Goal: Task Accomplishment & Management: Manage account settings

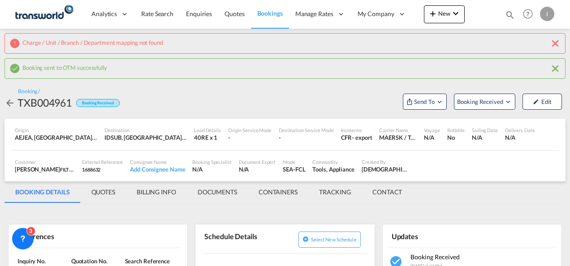
scroll to position [134, 0]
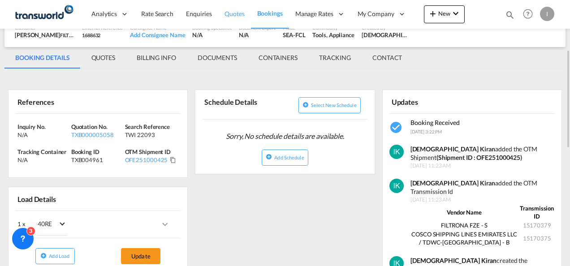
click at [237, 17] on span "Quotes" at bounding box center [235, 14] width 20 height 8
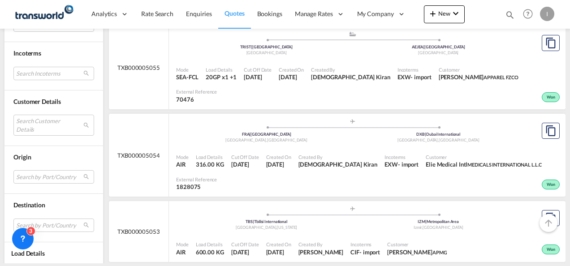
scroll to position [403, 0]
click at [35, 126] on md-select "Search Customer Details user name user elie Medical Intl [EMAIL_ADDRESS][DOMAIN…" at bounding box center [53, 124] width 81 height 21
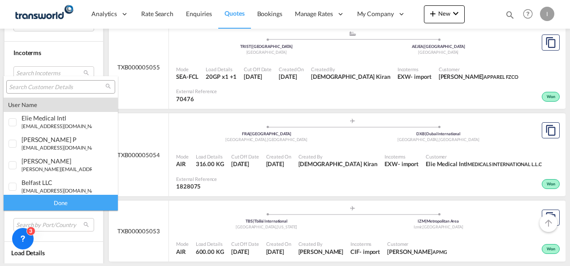
click at [36, 88] on input "search" at bounding box center [57, 87] width 96 height 8
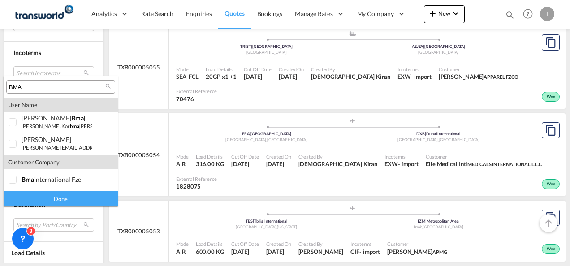
type input "BMA"
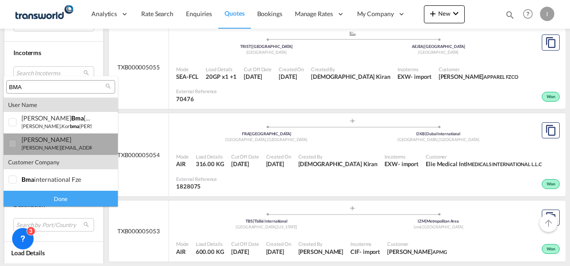
click at [36, 147] on small "[PERSON_NAME][EMAIL_ADDRESS][DOMAIN_NAME]" at bounding box center [82, 148] width 121 height 6
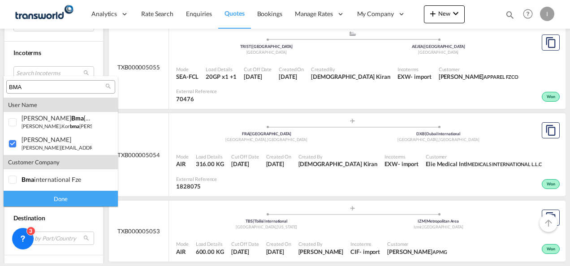
click at [42, 195] on div "Done" at bounding box center [61, 199] width 114 height 16
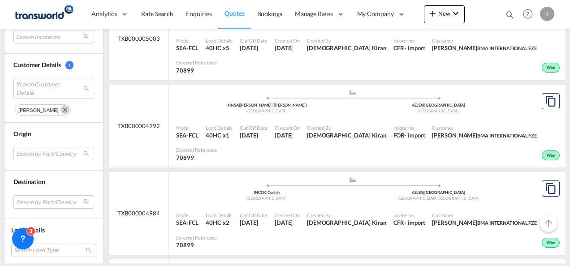
scroll to position [448, 0]
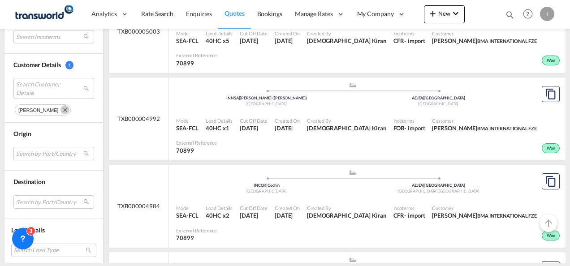
click at [36, 152] on md-select "Search by Port/Country JPNIC nichinan [GEOGRAPHIC_DATA] AEAMF mussafah [GEOGRAP…" at bounding box center [53, 153] width 81 height 13
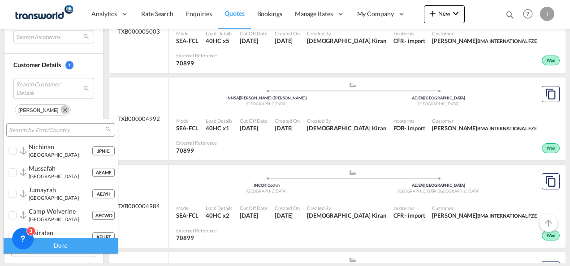
click at [32, 130] on input "search" at bounding box center [57, 130] width 96 height 8
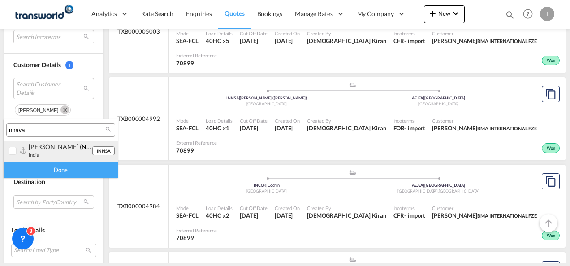
type input "nhava"
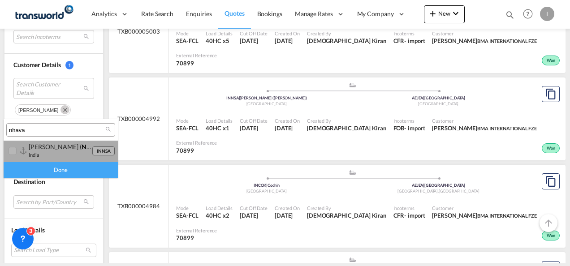
click at [42, 152] on div "[PERSON_NAME] ( nhava sheva) [GEOGRAPHIC_DATA]" at bounding box center [60, 150] width 63 height 15
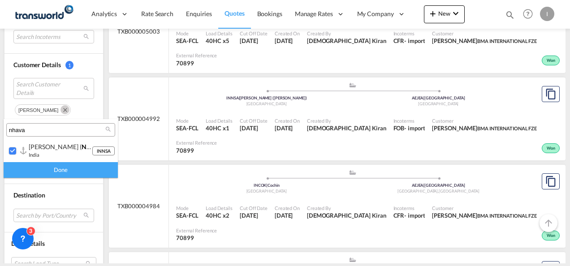
click at [46, 169] on div "Done" at bounding box center [61, 170] width 114 height 16
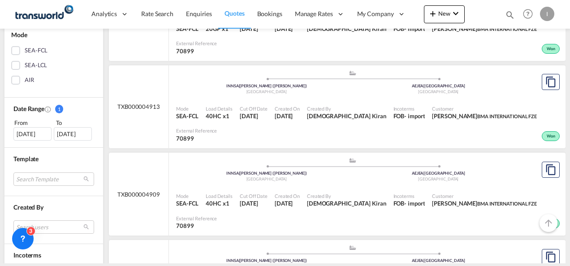
scroll to position [215, 0]
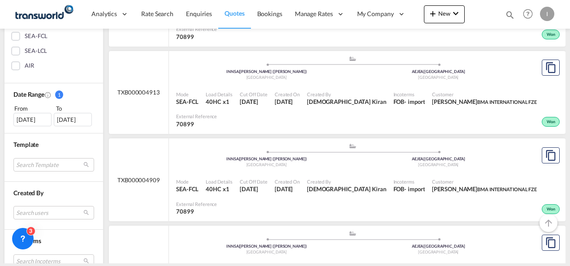
click at [27, 124] on div "[DATE]" at bounding box center [32, 119] width 38 height 13
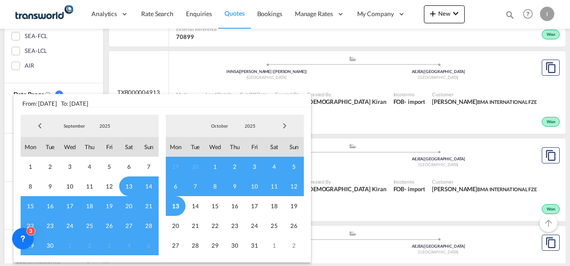
click at [39, 124] on span "Previous Month" at bounding box center [40, 126] width 18 height 18
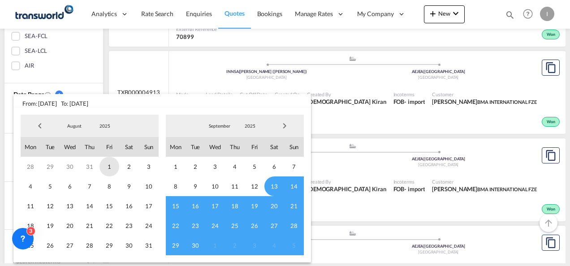
click at [108, 169] on span "1" at bounding box center [110, 167] width 20 height 20
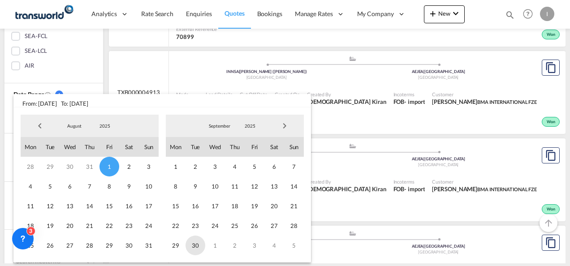
click at [200, 242] on span "30" at bounding box center [196, 246] width 20 height 20
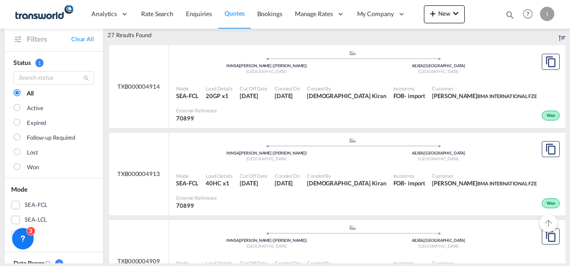
scroll to position [136, 0]
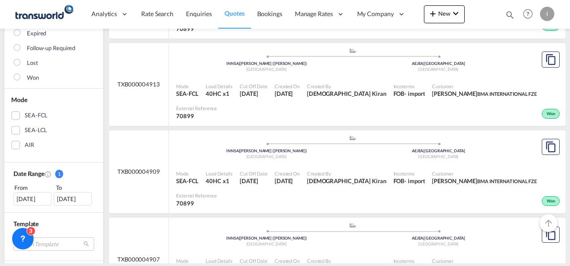
click at [39, 199] on div "[DATE]" at bounding box center [32, 198] width 38 height 13
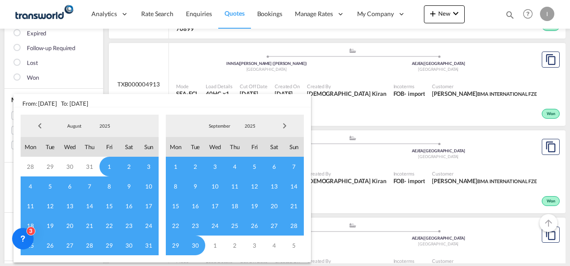
click at [39, 125] on span "Previous Month" at bounding box center [40, 126] width 18 height 18
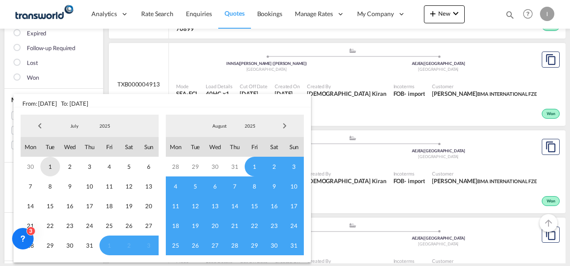
click at [49, 168] on span "1" at bounding box center [50, 167] width 20 height 20
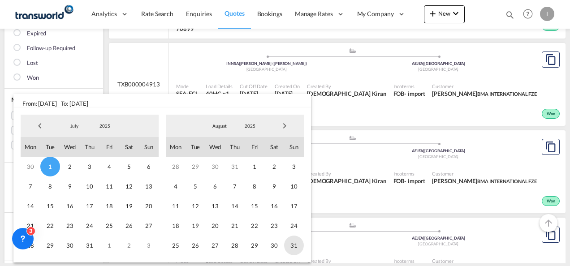
click at [291, 245] on span "31" at bounding box center [294, 246] width 20 height 20
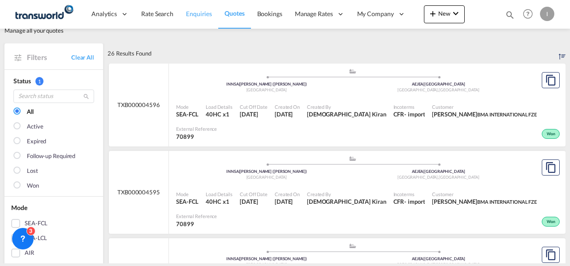
scroll to position [45, 0]
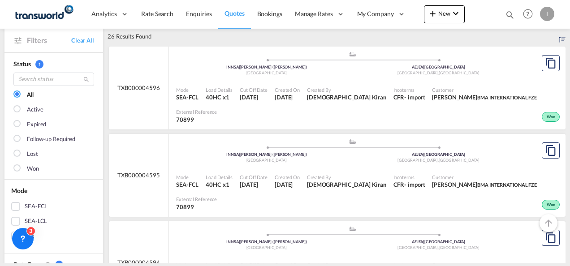
click at [330, 94] on span "[DEMOGRAPHIC_DATA] Kiran" at bounding box center [346, 97] width 79 height 8
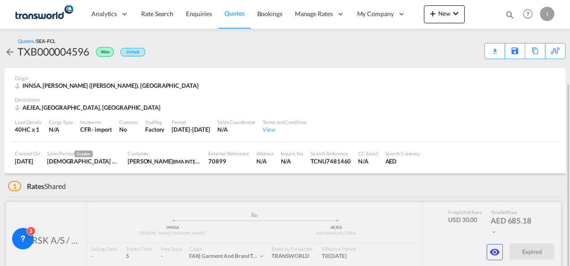
scroll to position [45, 0]
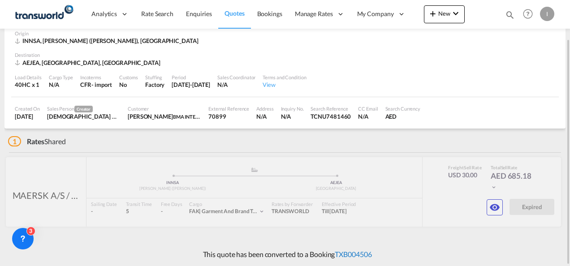
click at [360, 255] on link "TXB004506" at bounding box center [353, 254] width 37 height 9
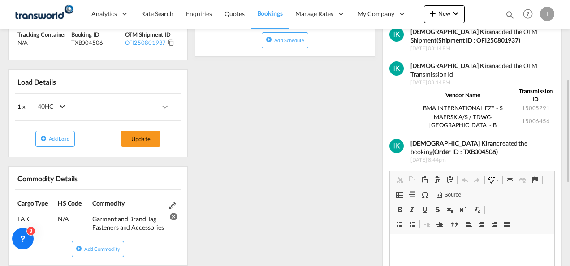
scroll to position [67, 0]
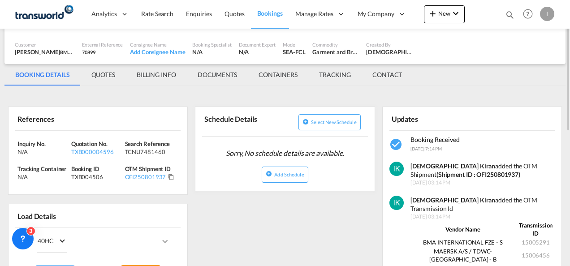
click at [155, 75] on md-tab-item "BILLING INFO" at bounding box center [156, 75] width 61 height 22
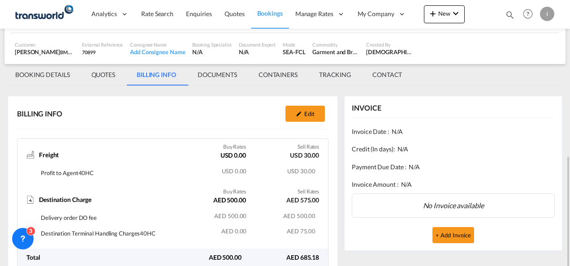
scroll to position [134, 0]
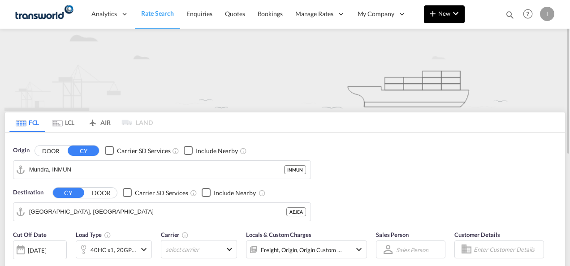
click at [437, 17] on md-icon "icon-plus 400-fg" at bounding box center [433, 13] width 11 height 11
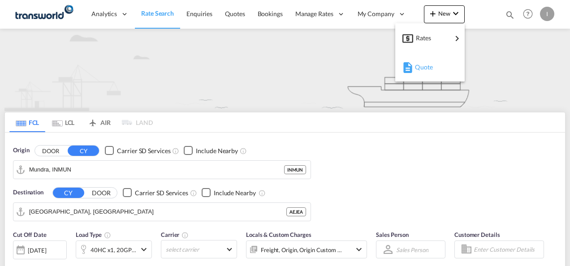
click at [416, 66] on span "Quote" at bounding box center [420, 67] width 10 height 18
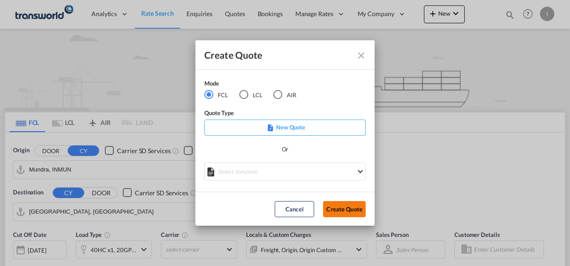
click at [345, 206] on button "Create Quote" at bounding box center [344, 209] width 43 height 16
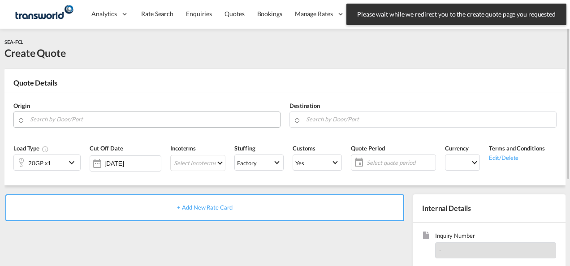
click at [102, 112] on input "Search by Door/Port" at bounding box center [153, 120] width 246 height 16
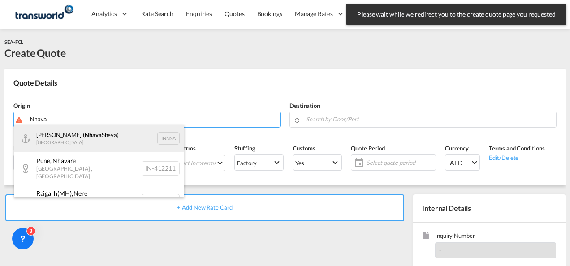
click at [95, 146] on div "Jawaharlal Nehru ( Nhava Sheva) India INNSA" at bounding box center [99, 138] width 170 height 27
type input "Jawaharlal Nehru (Nhava Sheva), INNSA"
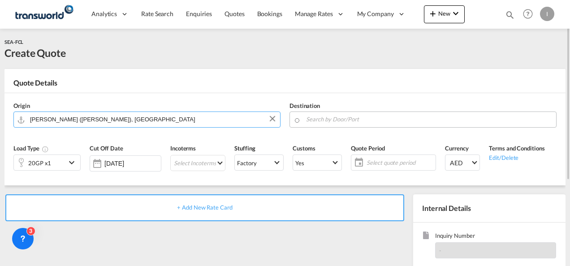
click at [365, 119] on input "Search by Door/Port" at bounding box center [429, 120] width 246 height 16
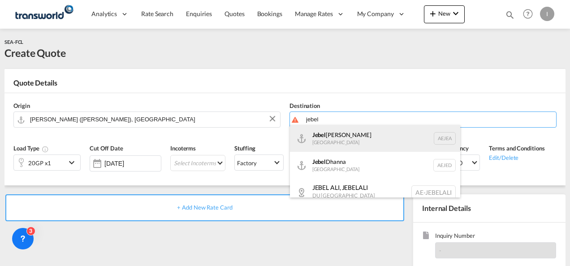
click at [357, 142] on div "Jebel Ali United Arab Emirates AEJEA" at bounding box center [375, 138] width 170 height 27
type input "Jebel Ali, AEJEA"
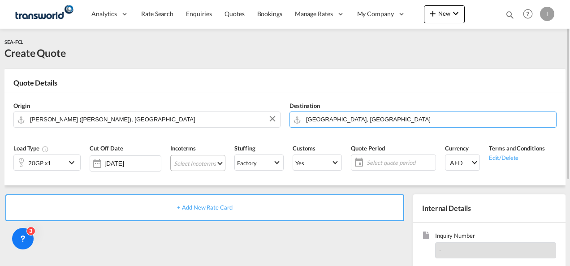
click at [206, 163] on md-select "Select Incoterms DPU - export Delivery at Place Unloaded CFR - import Cost and …" at bounding box center [197, 163] width 55 height 16
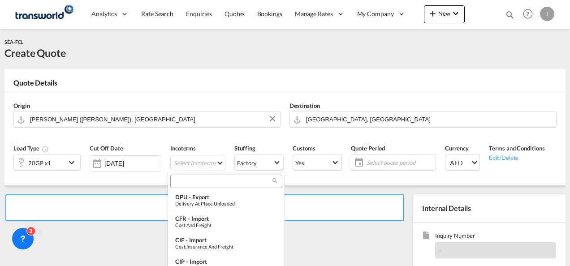
click at [197, 184] on input "search" at bounding box center [223, 182] width 100 height 8
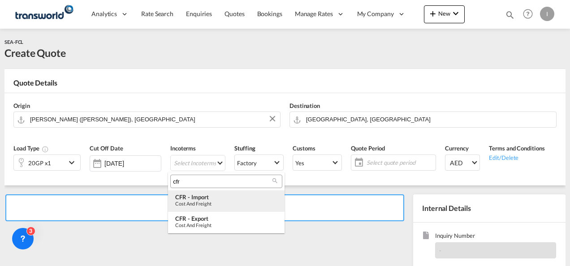
type input "cfr"
click at [204, 198] on div "CFR - import" at bounding box center [226, 197] width 102 height 7
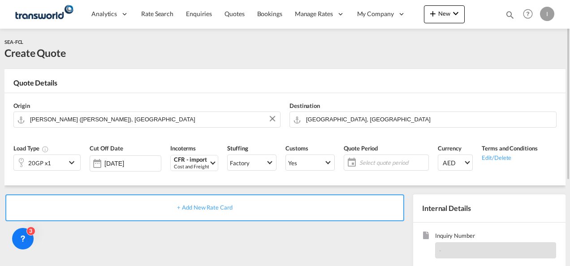
click at [366, 165] on span "Select quote period" at bounding box center [393, 163] width 67 height 8
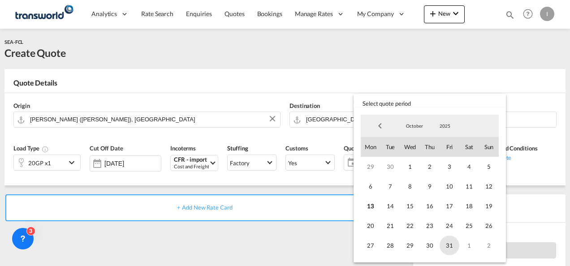
click at [450, 244] on span "31" at bounding box center [450, 246] width 20 height 20
click at [338, 248] on md-backdrop at bounding box center [285, 133] width 570 height 266
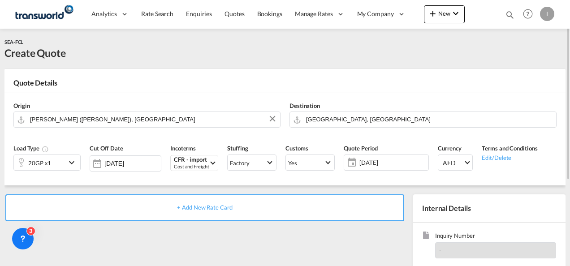
scroll to position [45, 0]
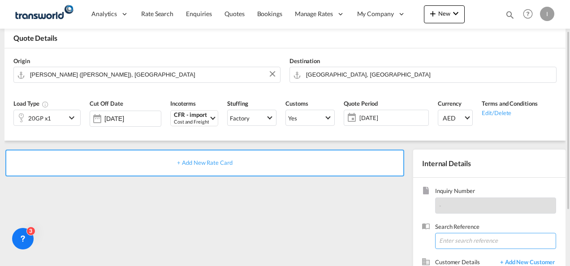
click at [473, 241] on input at bounding box center [495, 241] width 121 height 16
paste input "LEGU2016890"
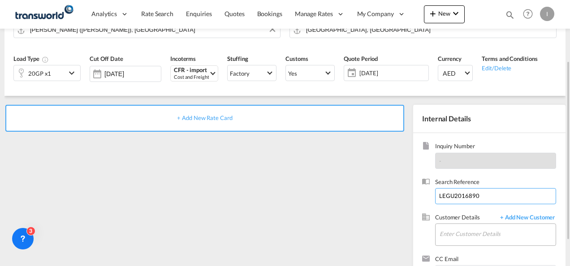
type input "LEGU2016890"
click at [454, 235] on input "Enter Customer Details" at bounding box center [498, 234] width 116 height 20
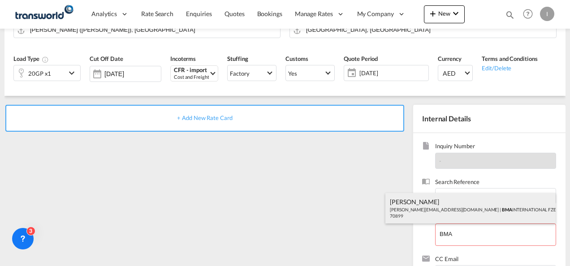
drag, startPoint x: 460, startPoint y: 213, endPoint x: 384, endPoint y: 196, distance: 77.5
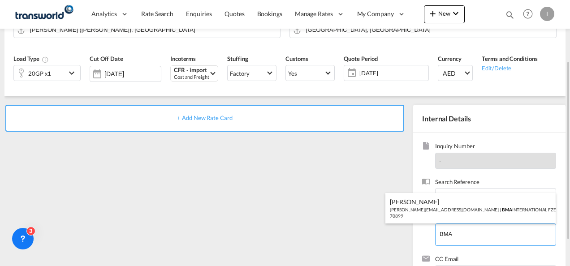
click at [460, 213] on div "HARUN SHARMA harun.sharma@redtag.ae | BMA INTERNATIONAL FZE | 70899" at bounding box center [471, 208] width 170 height 30
type input "BMA INTERNATIONAL FZE, HARUN SHARMA, harun.sharma@redtag.ae"
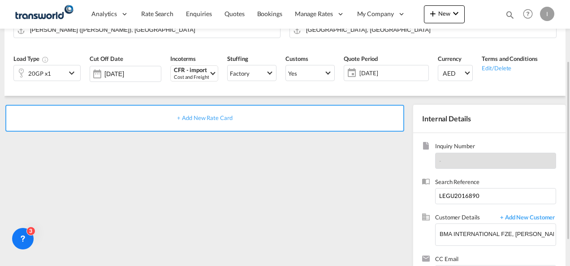
click at [215, 117] on span "+ Add New Rate Card" at bounding box center [204, 117] width 55 height 7
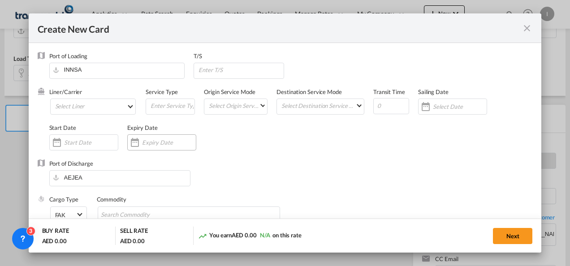
type input "Basic Ocean Freight"
select select "per equipment"
click at [107, 104] on md-select "Select Liner 2HM LOGISTICS D.O.O. / TDWC-CAPODISTRI 2HM LOGISTICS D.O.O. / TDWC…" at bounding box center [93, 107] width 86 height 16
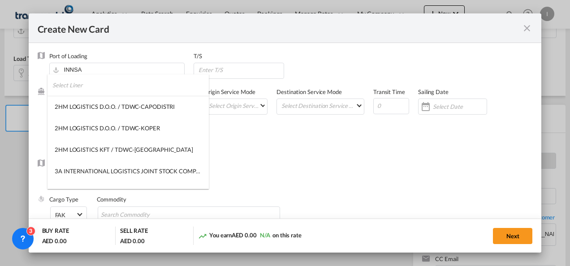
click at [86, 84] on input "search" at bounding box center [130, 85] width 156 height 22
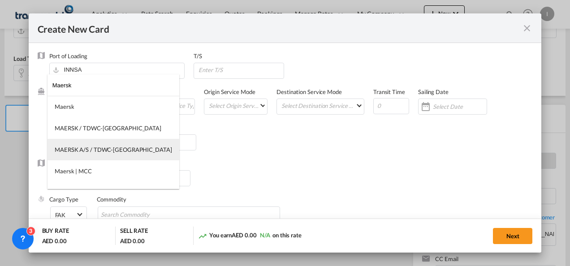
type input "Maersk"
click at [124, 147] on div "MAERSK A/S / TDWC-[GEOGRAPHIC_DATA]" at bounding box center [113, 150] width 117 height 8
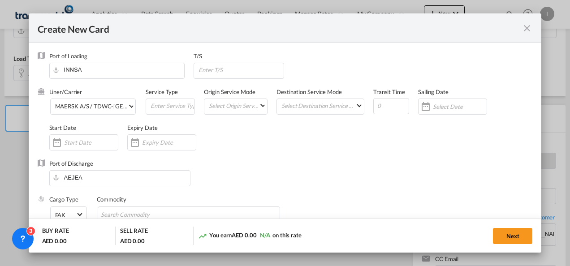
click at [151, 148] on div "Create New CardPort ..." at bounding box center [161, 142] width 69 height 16
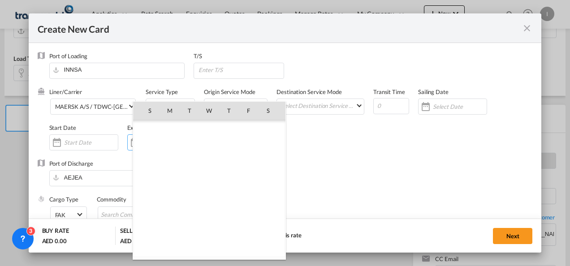
scroll to position [207787, 0]
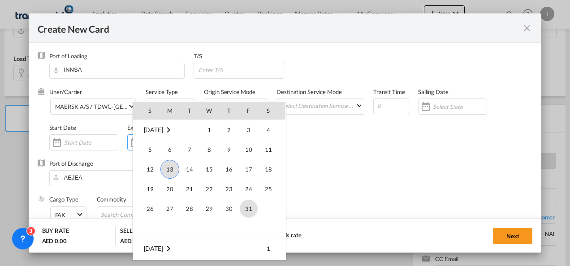
click at [247, 207] on span "31" at bounding box center [249, 209] width 18 height 18
type input "31 Oct 2025"
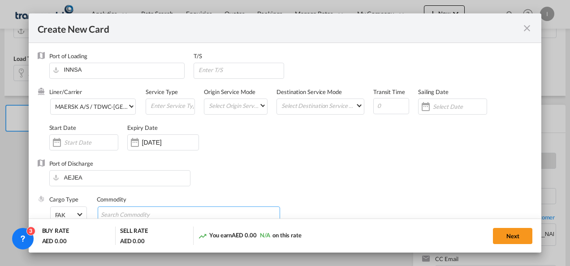
click at [118, 208] on input "Chips input." at bounding box center [142, 215] width 82 height 14
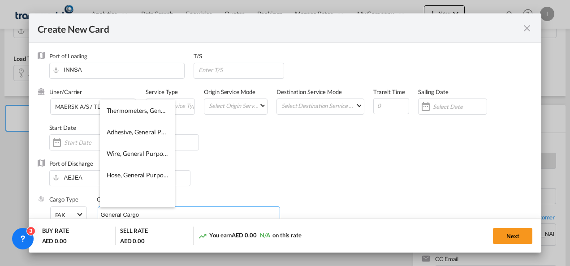
type input "General Cargo"
click at [379, 160] on div "Port of Discharge AEJEA" at bounding box center [285, 178] width 495 height 36
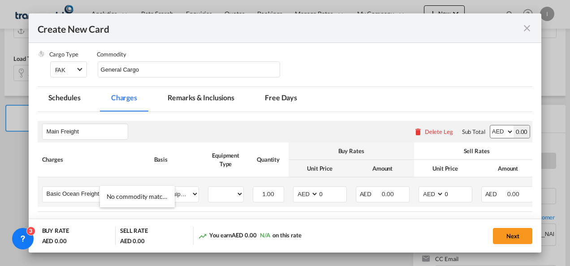
scroll to position [179, 0]
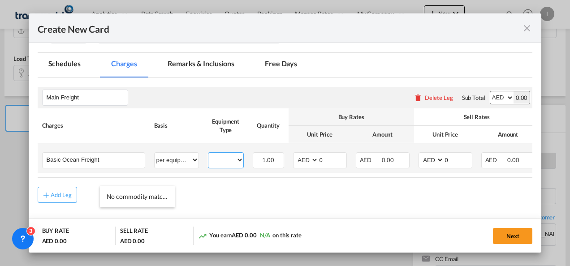
click at [217, 163] on select "20GP" at bounding box center [225, 160] width 35 height 12
select select "20GP"
click at [208, 154] on select "20GP" at bounding box center [225, 160] width 35 height 12
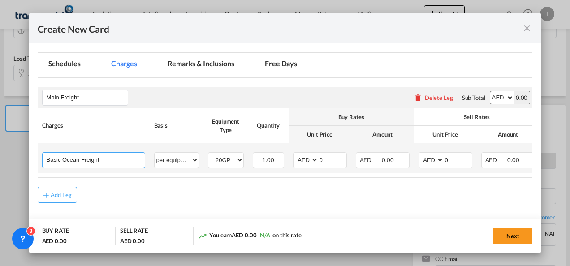
click at [118, 159] on input "Basic Ocean Freight" at bounding box center [96, 159] width 98 height 13
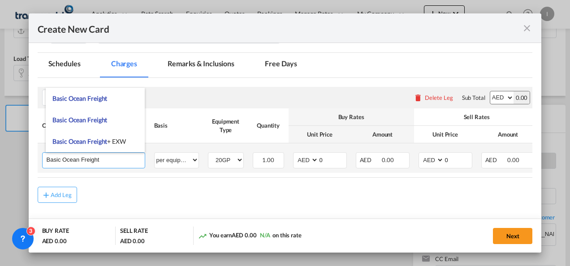
click at [118, 159] on input "Basic Ocean Freight" at bounding box center [96, 159] width 98 height 13
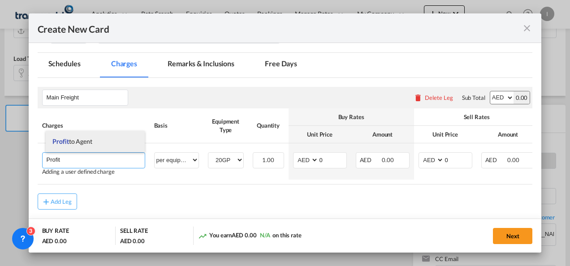
click at [90, 140] on span "Profit to Agent" at bounding box center [72, 142] width 40 height 8
type input "Profit to Agent"
select select "? string: ?"
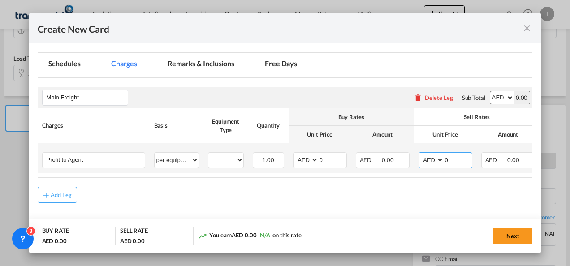
click at [427, 158] on select "AED AFN ALL AMD ANG AOA ARS AUD AWG AZN BAM BBD BDT BGN BHD BIF BMD BND BOB BRL…" at bounding box center [432, 160] width 23 height 12
select select "string:USD"
click at [421, 154] on select "AED AFN ALL AMD ANG AOA ARS AUD AWG AZN BAM BBD BDT BGN BHD BIF BMD BND BOB BRL…" at bounding box center [432, 160] width 23 height 12
click at [444, 160] on div "Create New CardPort ..." at bounding box center [444, 160] width 0 height 15
click at [446, 160] on input "0" at bounding box center [458, 159] width 28 height 13
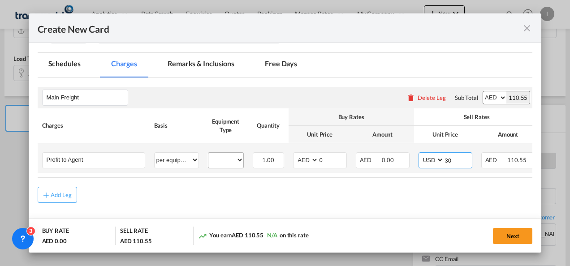
type input "30"
click at [224, 157] on select "20GP" at bounding box center [225, 160] width 35 height 12
select select "20GP"
click at [208, 154] on select "20GP" at bounding box center [225, 160] width 35 height 12
click at [59, 196] on div "Add Leg" at bounding box center [62, 194] width 22 height 5
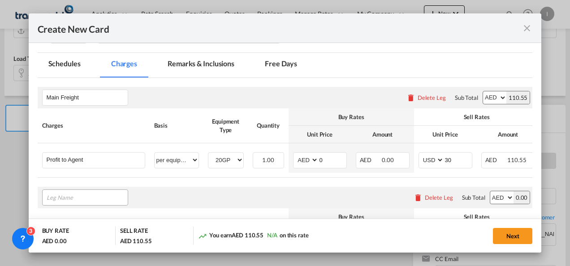
click at [72, 200] on input "Leg Name" at bounding box center [87, 197] width 81 height 13
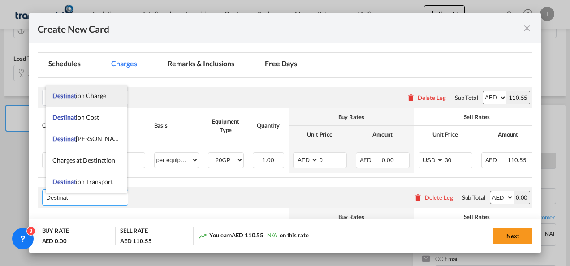
click at [74, 99] on span "Destinat" at bounding box center [63, 96] width 23 height 8
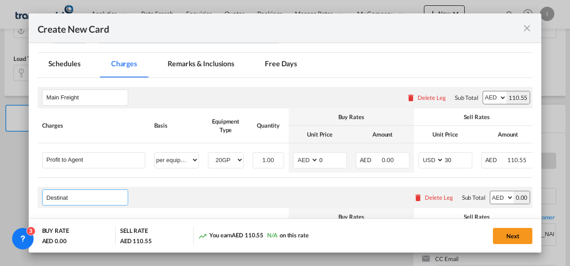
type input "Destination Charge"
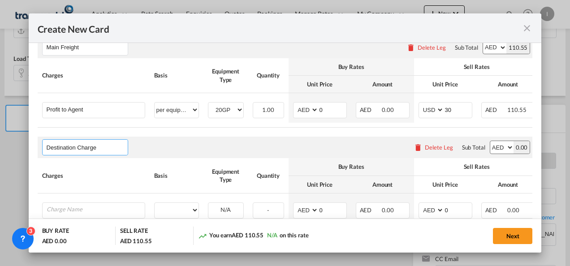
scroll to position [291, 0]
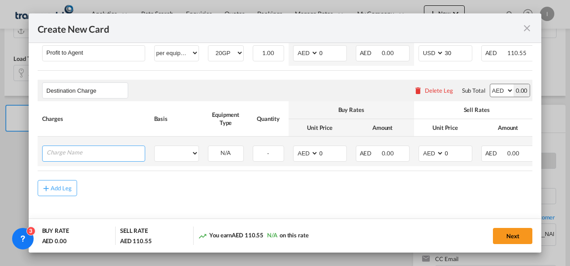
click at [82, 156] on input "Charge Name" at bounding box center [96, 152] width 98 height 13
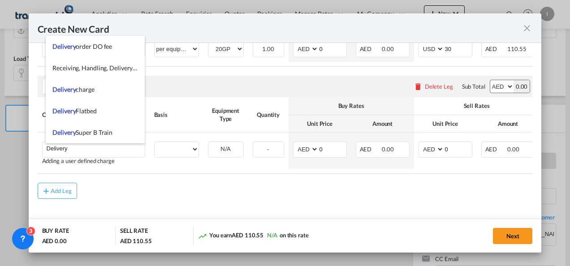
click at [145, 211] on md-content "Main Freight Please enter leg name Leg Name Already Exists Delete Leg Sub Total…" at bounding box center [285, 100] width 495 height 267
drag, startPoint x: 82, startPoint y: 146, endPoint x: 12, endPoint y: 145, distance: 70.4
click at [12, 145] on div "Create New Card Port of Loading INNSA T/S Liner/Carrier MAERSK A/S / TDWC-DUBAI…" at bounding box center [285, 133] width 570 height 266
click at [238, 243] on div "You earn AED 110.55 N/A on this rate" at bounding box center [271, 236] width 147 height 18
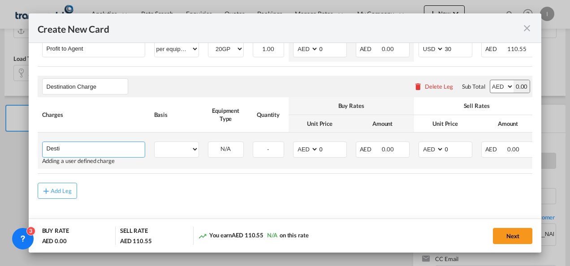
click at [75, 149] on input "Desti" at bounding box center [96, 148] width 98 height 13
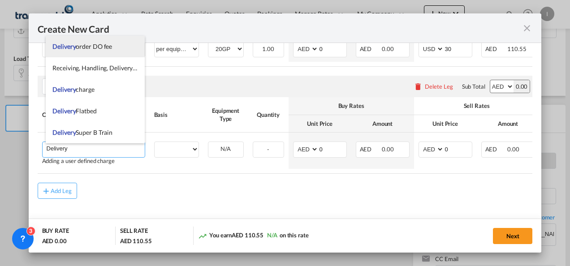
click at [94, 43] on span "Delivery order DO fee" at bounding box center [82, 47] width 60 height 8
type input "Delivery order DO fee"
select select "per B/L"
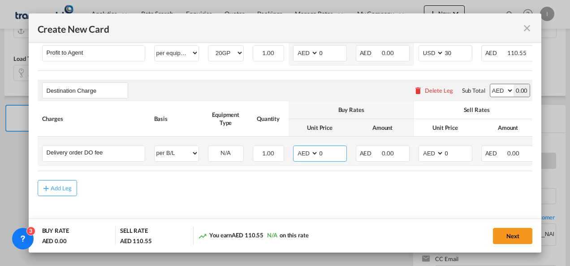
drag, startPoint x: 333, startPoint y: 151, endPoint x: 307, endPoint y: 139, distance: 28.7
click at [300, 151] on md-input-container "AED AFN ALL AMD ANG AOA ARS AUD AWG AZN BAM BBD BDT BGN BHD BIF BMD BND BOB BRL…" at bounding box center [320, 154] width 54 height 16
type input "575"
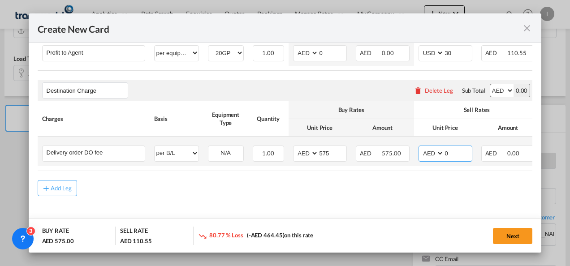
drag, startPoint x: 450, startPoint y: 150, endPoint x: 436, endPoint y: 150, distance: 14.3
click at [436, 150] on md-input-container "AED AFN ALL AMD ANG AOA ARS AUD AWG AZN BAM BBD BDT BGN BHD BIF BMD BND BOB BRL…" at bounding box center [446, 154] width 54 height 16
type input "575"
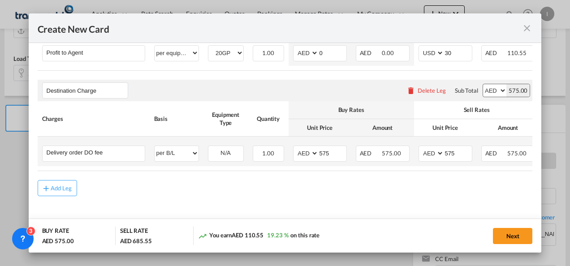
click at [345, 161] on td "AED AFN ALL AMD ANG AOA ARS AUD AWG AZN BAM BBD BDT BGN BHD BIF BMD BND BOB BRL…" at bounding box center [320, 152] width 63 height 30
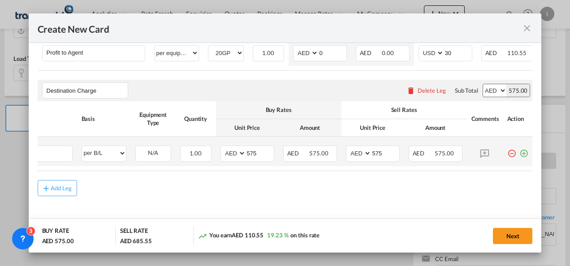
drag, startPoint x: 519, startPoint y: 153, endPoint x: 499, endPoint y: 160, distance: 20.7
click at [520, 152] on md-icon "icon-plus-circle-outline green-400-fg" at bounding box center [524, 150] width 9 height 9
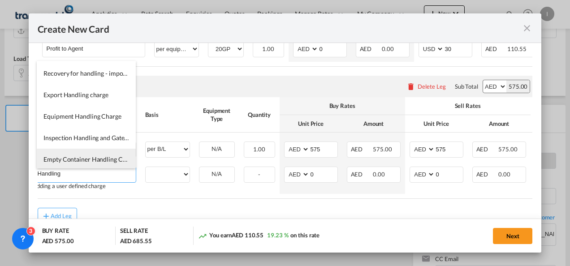
scroll to position [90, 0]
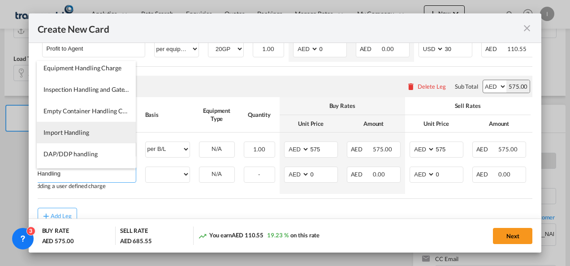
click at [68, 136] on span "Import Handling" at bounding box center [66, 133] width 46 height 8
type input "Import Handling"
select select "per B/L"
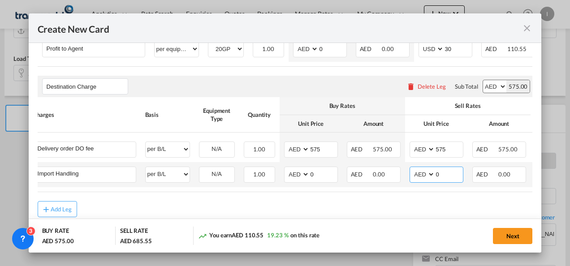
drag, startPoint x: 443, startPoint y: 175, endPoint x: 423, endPoint y: 175, distance: 20.2
click at [423, 175] on md-input-container "AED AFN ALL AMD ANG AOA ARS AUD AWG AZN BAM BBD BDT BGN BHD BIF BMD BND BOB BRL…" at bounding box center [437, 175] width 54 height 16
type input "75"
click at [358, 219] on md-dialog-actions "BUY RATE AED 575.00 SELL RATE AED 760.55 You earn AED 185.55 32.27 % on this ra…" at bounding box center [285, 236] width 513 height 34
click at [186, 173] on select "per equipment per container per B/L per shipping bill per shipment per pallet p…" at bounding box center [168, 174] width 44 height 14
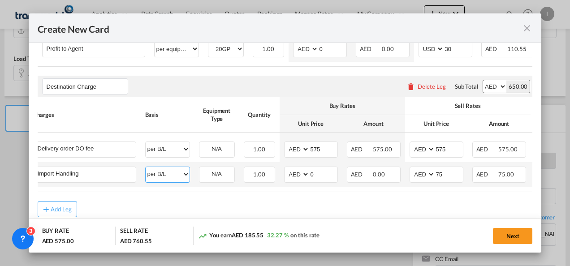
select select "per container"
click at [146, 169] on select "per equipment per container per B/L per shipping bill per shipment per pallet p…" at bounding box center [168, 174] width 44 height 14
click at [405, 222] on md-dialog-actions "BUY RATE AED 575.00 SELL RATE AED 760.55 You earn AED 185.55 32.27 % on this ra…" at bounding box center [285, 236] width 513 height 34
drag, startPoint x: 516, startPoint y: 234, endPoint x: 521, endPoint y: 237, distance: 5.5
click at [517, 234] on button "Next" at bounding box center [512, 236] width 39 height 16
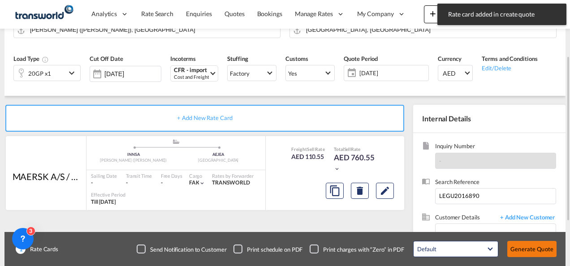
click at [523, 244] on button "Generate Quote" at bounding box center [531, 249] width 49 height 16
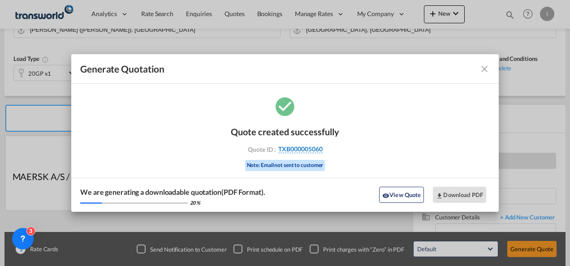
click at [311, 146] on span "TXB000005060" at bounding box center [300, 149] width 44 height 8
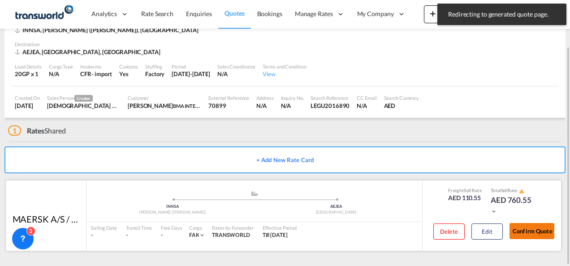
click at [531, 228] on button "Confirm Quote" at bounding box center [532, 231] width 45 height 16
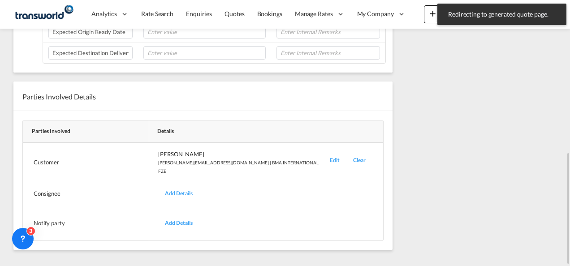
scroll to position [139, 0]
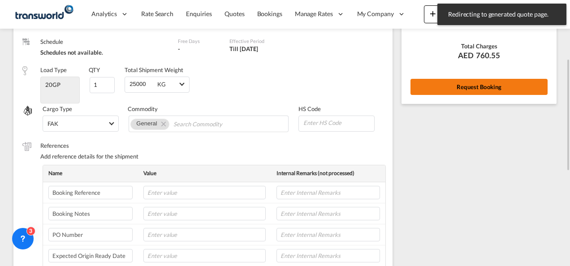
click at [453, 81] on button "Request Booking" at bounding box center [479, 87] width 137 height 16
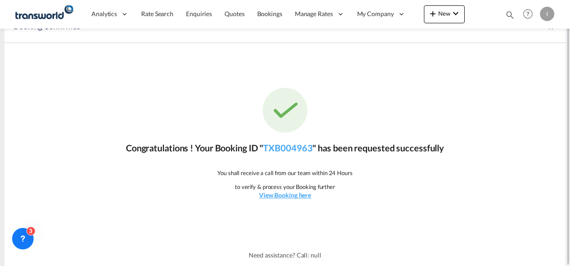
scroll to position [17, 0]
click at [302, 149] on link "TXB004963" at bounding box center [287, 148] width 49 height 11
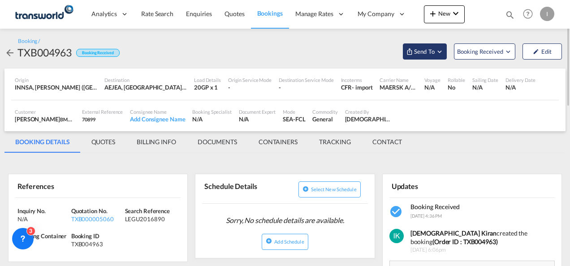
click at [420, 56] on span "Send To" at bounding box center [424, 51] width 22 height 9
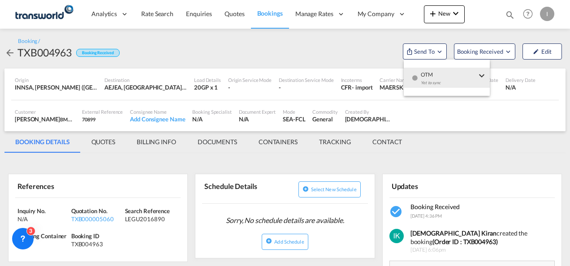
click at [421, 67] on md-menu-item "OTM Yet to sync Send Shipment" at bounding box center [447, 77] width 86 height 29
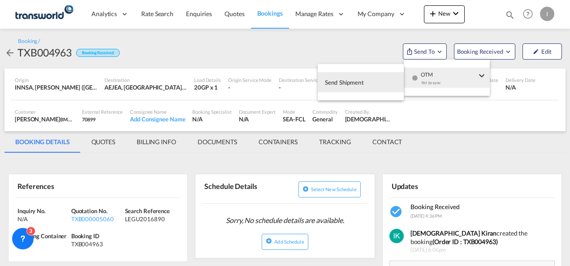
click at [360, 87] on span "Send Shipment" at bounding box center [344, 82] width 39 height 14
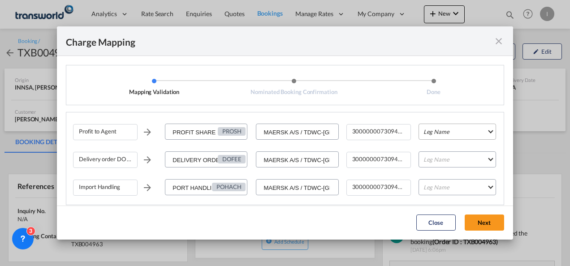
click at [423, 133] on md-select "Leg Name HANDLING ORIGIN VESSEL HANDLING DESTINATION OTHERS TL PICK UP CUSTOMS …" at bounding box center [458, 132] width 78 height 16
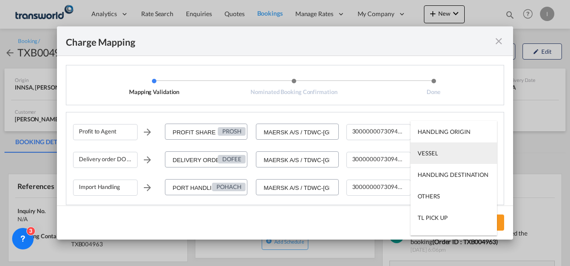
click at [425, 156] on div "VESSEL" at bounding box center [428, 153] width 20 height 8
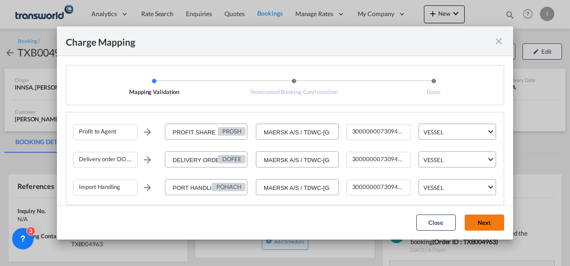
click at [480, 227] on button "Next" at bounding box center [484, 223] width 39 height 16
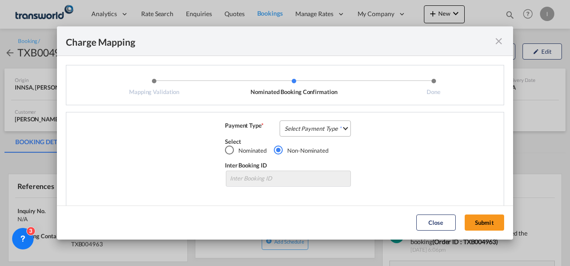
click at [330, 126] on md-select "Select Payment Type COLLECT PREPAID" at bounding box center [315, 129] width 71 height 16
click at [0, 0] on md-option "COLLECT" at bounding box center [0, 0] width 0 height 0
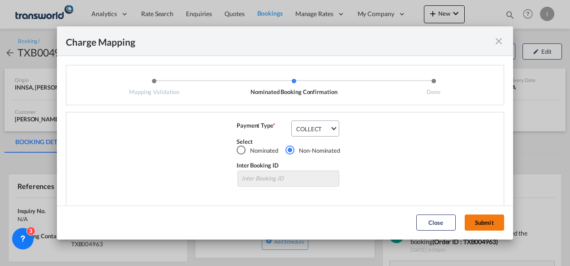
click at [483, 225] on button "Submit" at bounding box center [484, 223] width 39 height 16
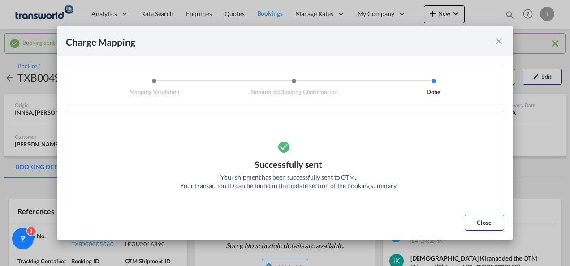
click at [477, 160] on div "Successfully sent Your shipment has been successfully sent to OTM. Your transac…" at bounding box center [288, 166] width 431 height 90
click at [489, 224] on button "Close" at bounding box center [484, 223] width 39 height 16
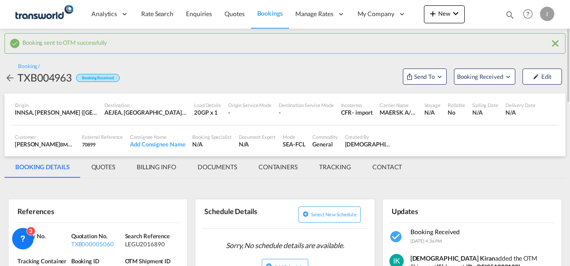
scroll to position [134, 0]
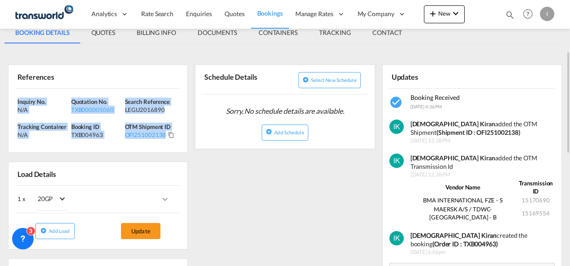
drag, startPoint x: 178, startPoint y: 140, endPoint x: 13, endPoint y: 101, distance: 169.4
click at [13, 101] on div "Inquiry No. N/A Quotation No. TXB000005060 Search Reference LEGU2016890 Trackin…" at bounding box center [98, 121] width 179 height 64
drag, startPoint x: 13, startPoint y: 101, endPoint x: 38, endPoint y: 104, distance: 24.4
copy div "Inquiry No. N/A Quotation No. TXB000005060 Search Reference LEGU2016890 Trackin…"
